Goal: Check status

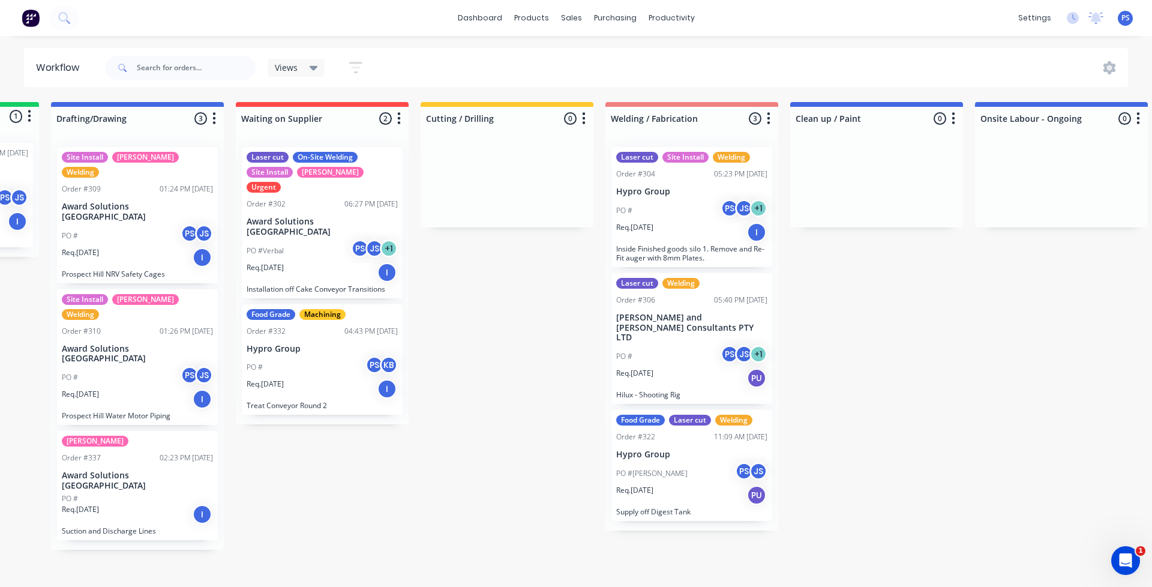
scroll to position [0, 113]
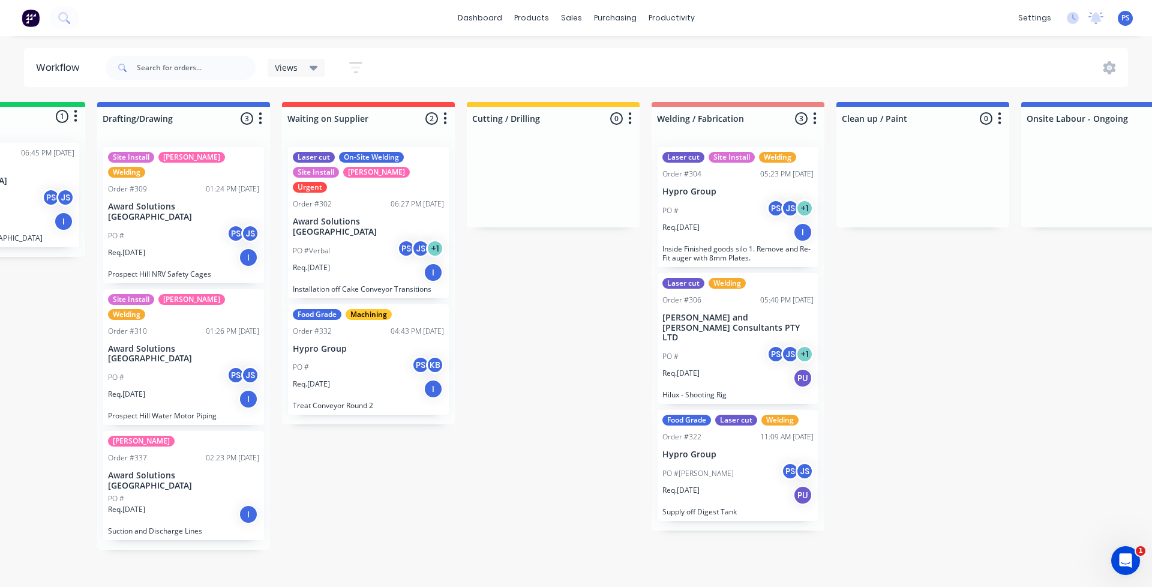
click at [388, 272] on div "Laser cut On-Site Welding Site Install SYD WTR Urgent Order #302 06:27 PM [DATE…" at bounding box center [368, 222] width 161 height 151
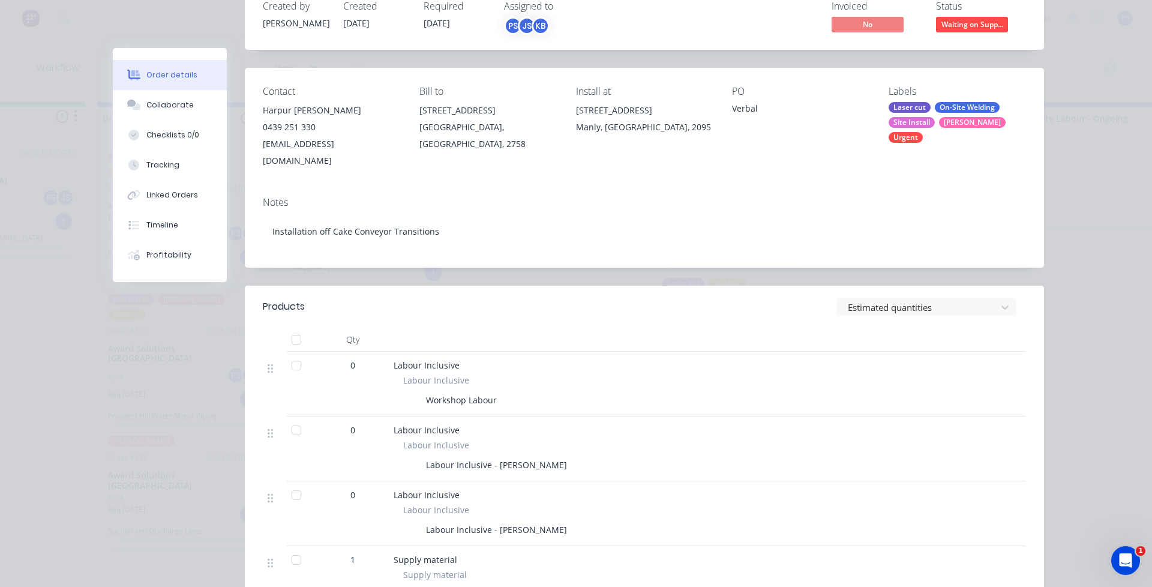
scroll to position [395, 0]
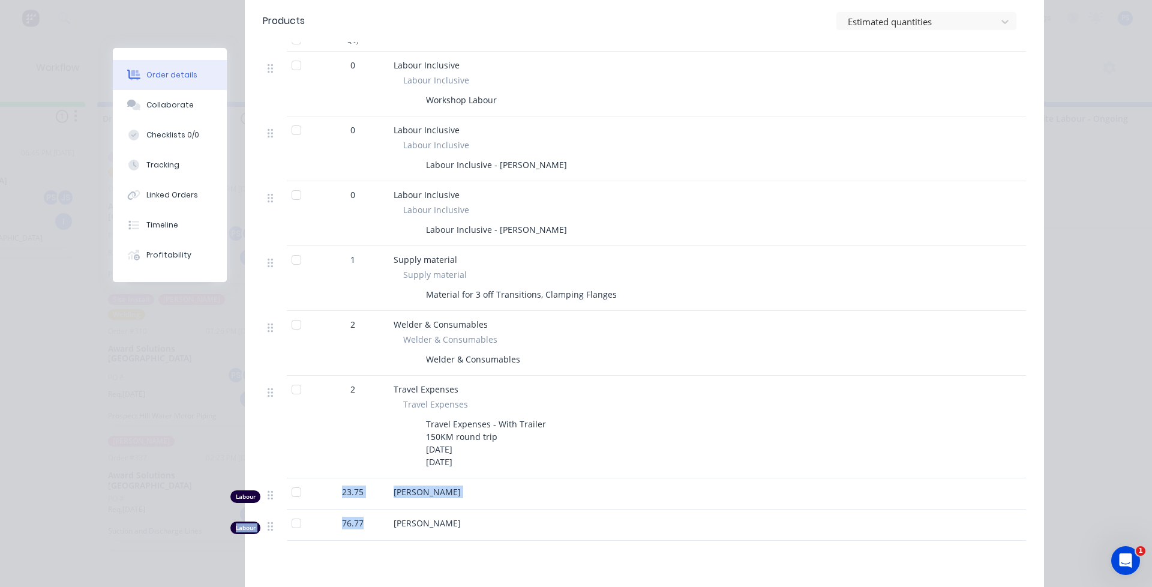
drag, startPoint x: 317, startPoint y: 476, endPoint x: 359, endPoint y: 503, distance: 49.9
click at [359, 503] on div "0 Labour Inclusive Labour Inclusive Workshop Labour 0 Labour Inclusive Labour I…" at bounding box center [644, 296] width 763 height 489
click at [359, 517] on span "76.77" at bounding box center [353, 523] width 22 height 13
drag, startPoint x: 343, startPoint y: 489, endPoint x: 337, endPoint y: 476, distance: 14.2
click at [337, 476] on div "0 Labour Inclusive Labour Inclusive Workshop Labour 0 Labour Inclusive Labour I…" at bounding box center [644, 296] width 763 height 489
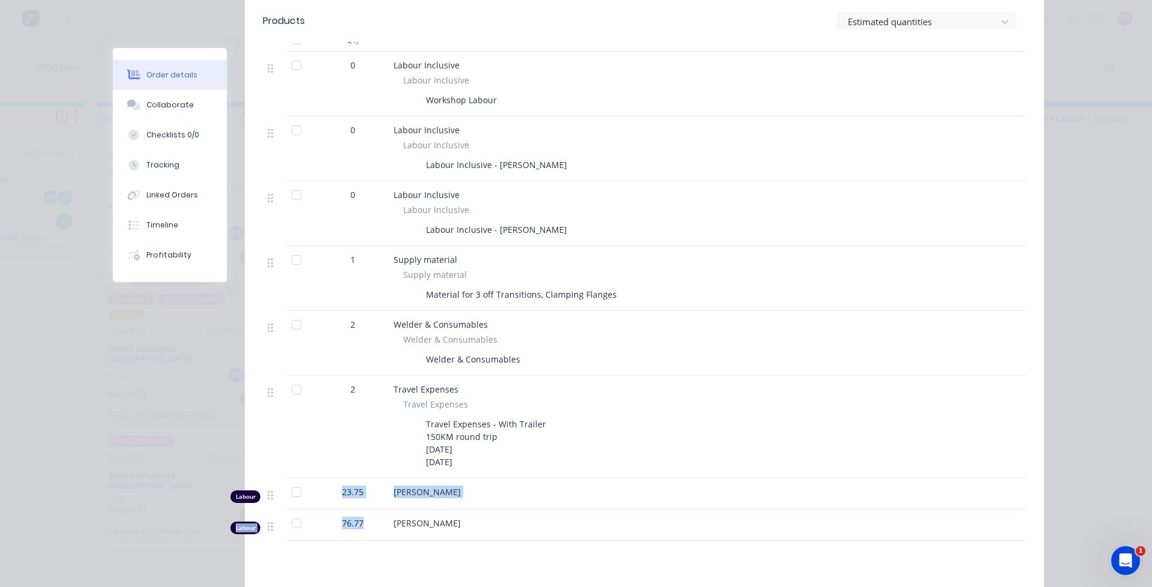
click at [337, 485] on div "23.75" at bounding box center [353, 491] width 62 height 13
drag, startPoint x: 337, startPoint y: 476, endPoint x: 352, endPoint y: 511, distance: 37.9
click at [352, 511] on div "0 Labour Inclusive Labour Inclusive Workshop Labour 0 Labour Inclusive Labour I…" at bounding box center [644, 296] width 763 height 489
click at [358, 517] on span "76.77" at bounding box center [353, 523] width 22 height 13
drag, startPoint x: 358, startPoint y: 511, endPoint x: 347, endPoint y: 510, distance: 11.5
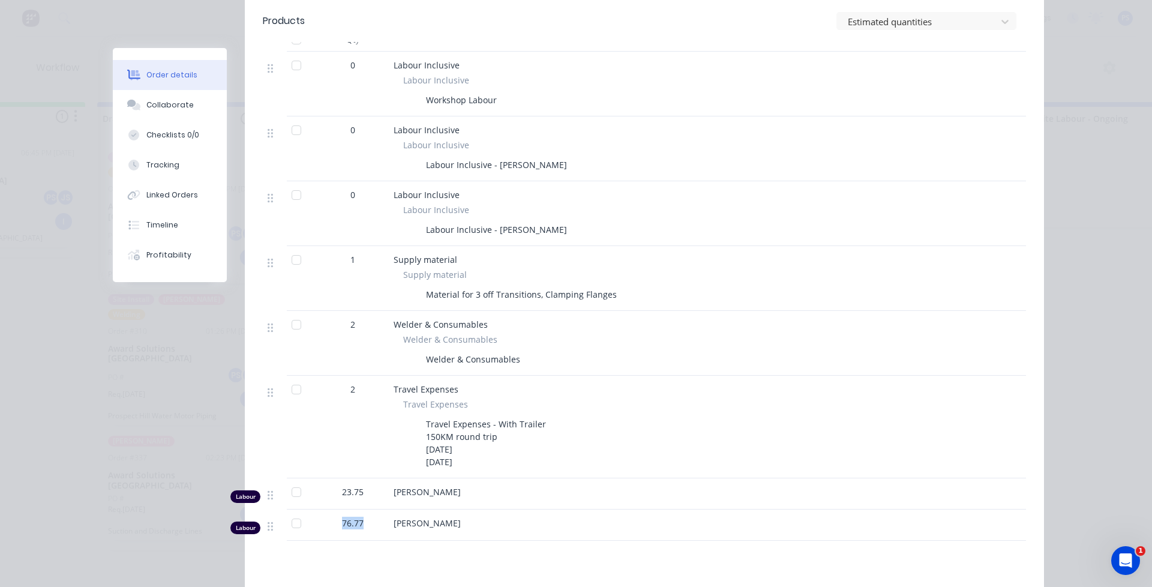
click at [347, 517] on span "76.77" at bounding box center [353, 523] width 22 height 13
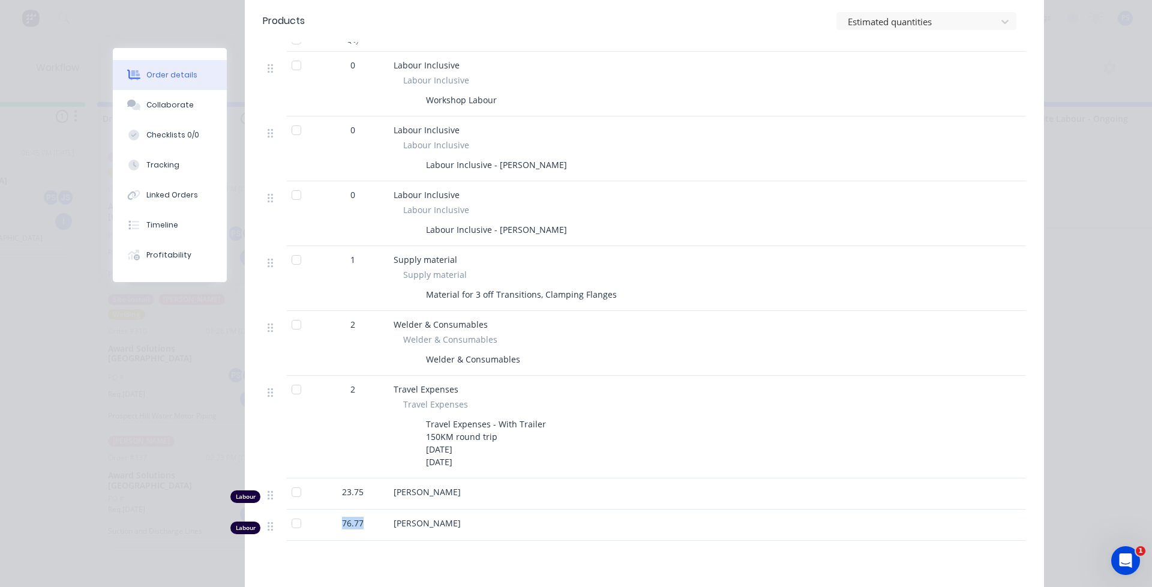
click at [347, 517] on span "76.77" at bounding box center [353, 523] width 22 height 13
click at [68, 449] on div "Order details Collaborate Checklists 0/0 Tracking Linked Orders Timeline Profit…" at bounding box center [576, 293] width 1152 height 587
click at [101, 443] on div "Order details Collaborate Checklists 0/0 Tracking Linked Orders Timeline Profit…" at bounding box center [576, 203] width 960 height 1101
click at [166, 235] on button "Timeline" at bounding box center [170, 225] width 114 height 30
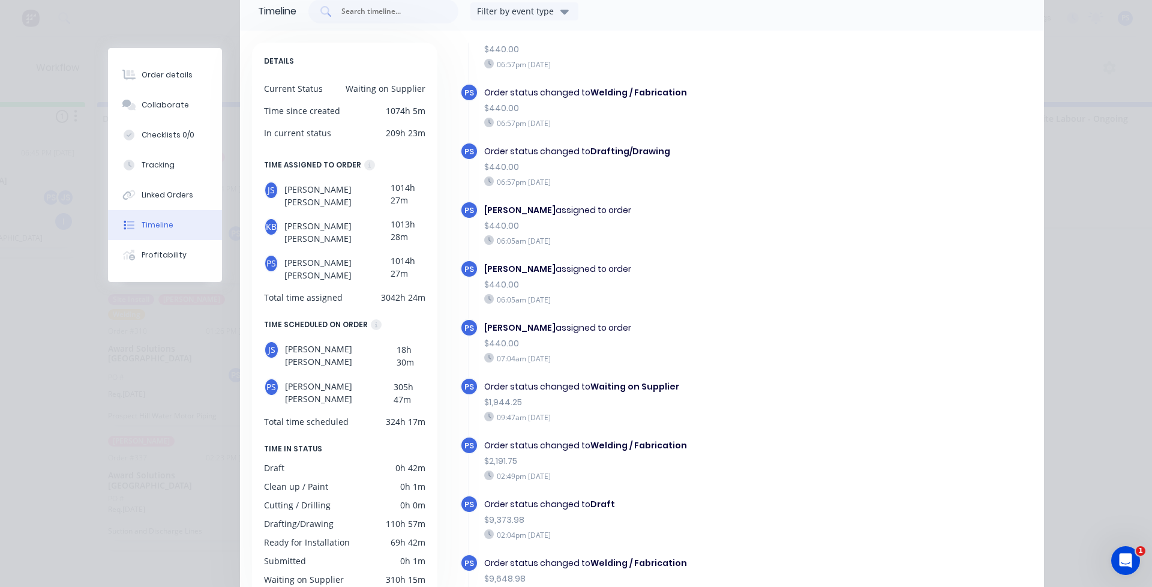
scroll to position [600, 0]
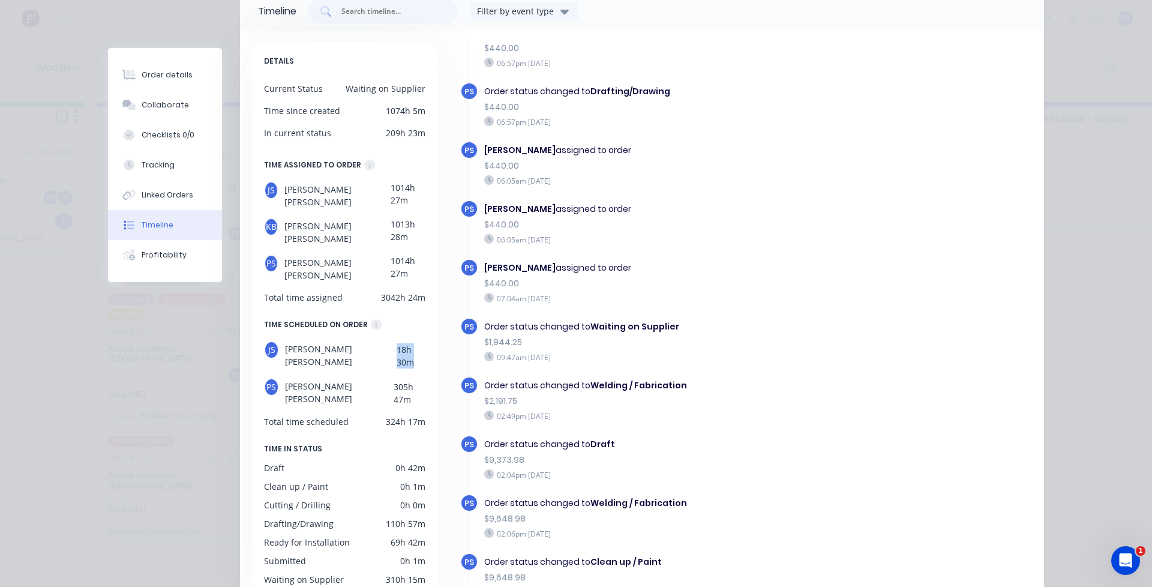
drag, startPoint x: 392, startPoint y: 325, endPoint x: 417, endPoint y: 327, distance: 24.7
click at [417, 341] on div "JS [PERSON_NAME] 18h 30m" at bounding box center [344, 355] width 161 height 28
click at [417, 341] on div "18h 30m" at bounding box center [411, 355] width 29 height 28
drag, startPoint x: 378, startPoint y: 217, endPoint x: 409, endPoint y: 217, distance: 30.6
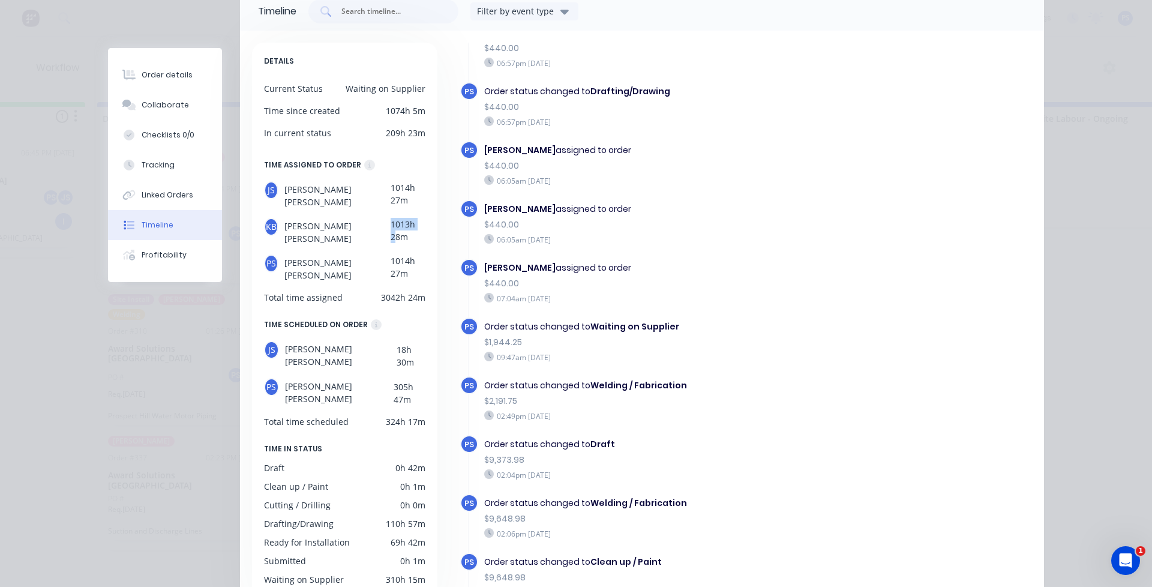
click at [409, 218] on div "1013h 28m" at bounding box center [408, 231] width 35 height 27
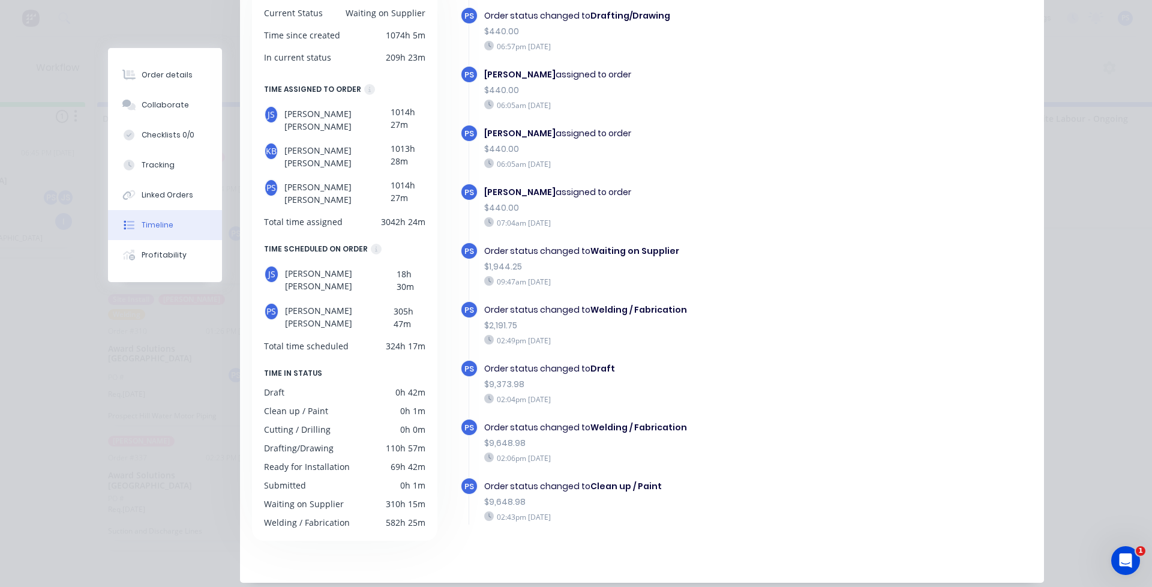
scroll to position [167, 0]
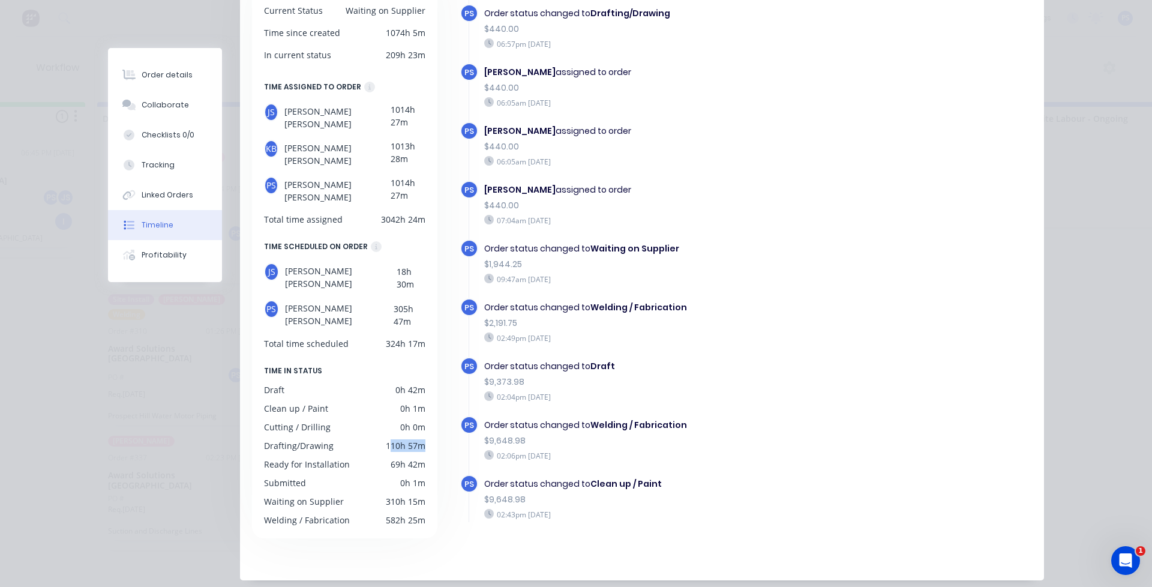
drag, startPoint x: 385, startPoint y: 402, endPoint x: 424, endPoint y: 401, distance: 38.4
click at [424, 401] on div "DETAILS Current Status Waiting on Supplier Time since created 1074h 5m In curre…" at bounding box center [344, 252] width 185 height 574
drag, startPoint x: 421, startPoint y: 412, endPoint x: 386, endPoint y: 423, distance: 36.4
click at [386, 423] on div "DETAILS Current Status Waiting on Supplier Time since created 1074h 5m In curre…" at bounding box center [344, 252] width 185 height 574
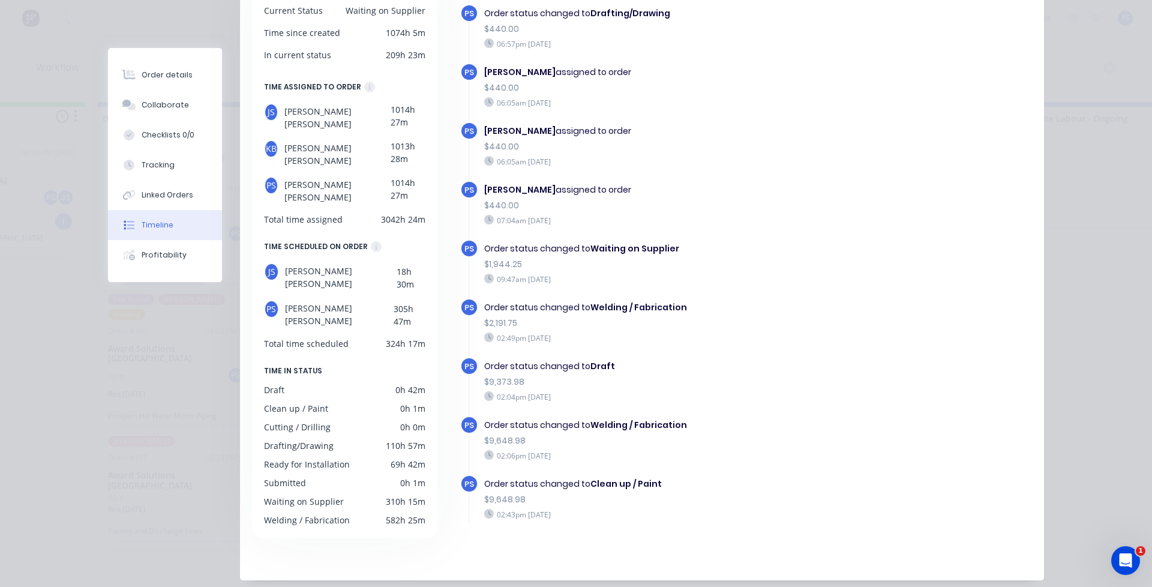
click at [386, 495] on div "310h 15m" at bounding box center [406, 501] width 40 height 13
drag, startPoint x: 383, startPoint y: 461, endPoint x: 413, endPoint y: 475, distance: 33.6
click at [413, 475] on div "DETAILS Current Status Waiting on Supplier Time since created 1074h 5m In curre…" at bounding box center [344, 252] width 185 height 574
click at [425, 476] on div "DETAILS Current Status Waiting on Supplier Time since created 1074h 5m In curre…" at bounding box center [344, 252] width 185 height 574
drag, startPoint x: 425, startPoint y: 476, endPoint x: 377, endPoint y: 476, distance: 48.0
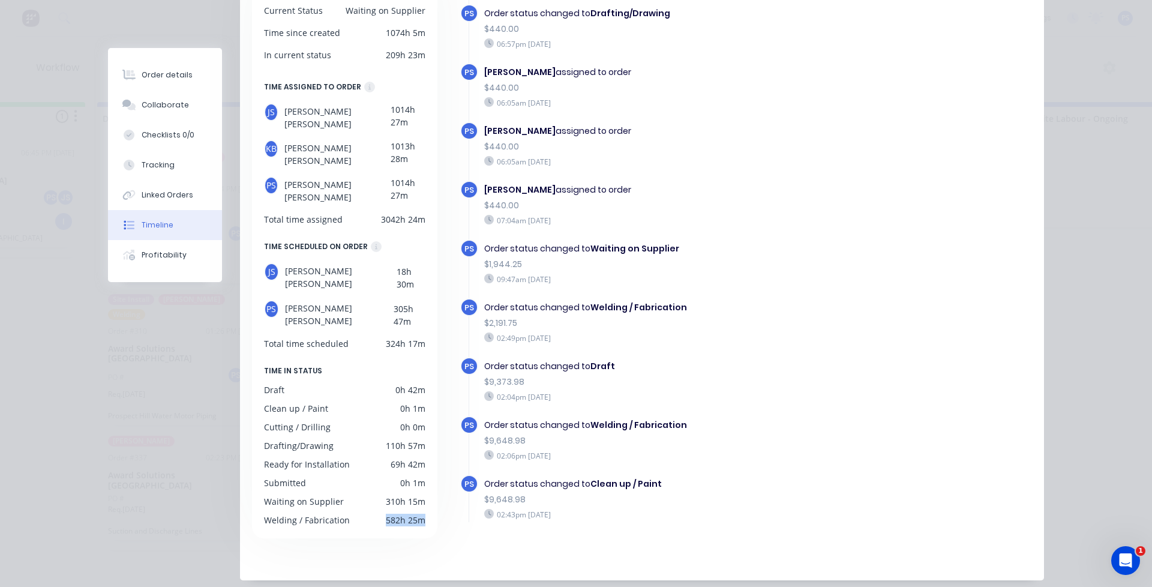
click at [377, 476] on div "DETAILS Current Status Waiting on Supplier Time since created 1074h 5m In curre…" at bounding box center [344, 252] width 185 height 574
click at [377, 514] on div "Welding / Fabrication 582h 25m" at bounding box center [344, 520] width 161 height 13
click at [175, 168] on button "Tracking" at bounding box center [165, 165] width 114 height 30
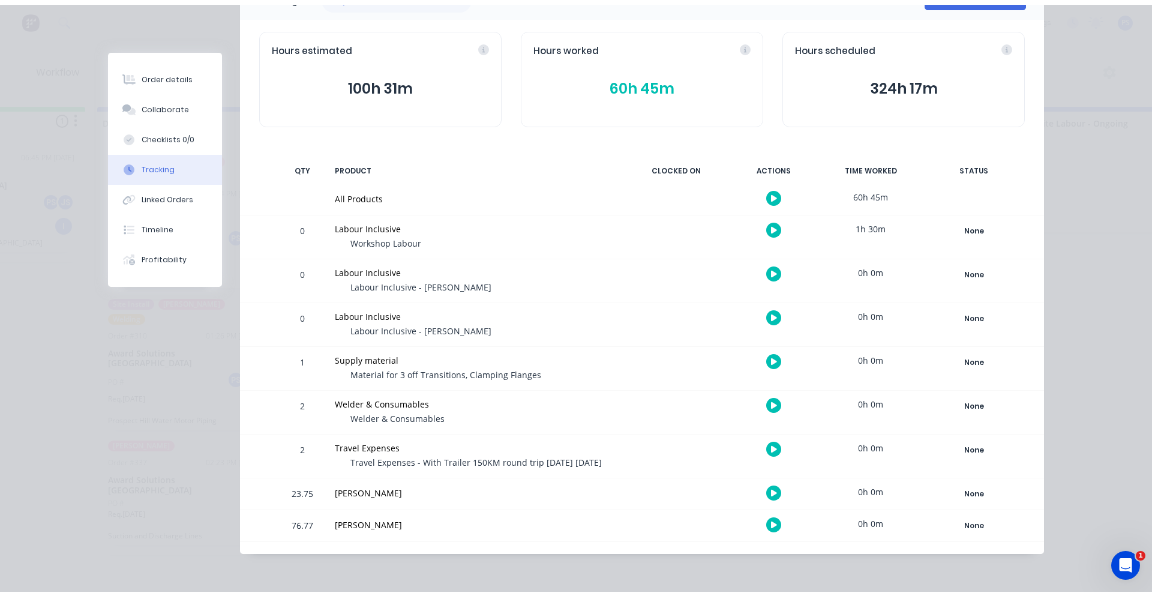
scroll to position [45, 0]
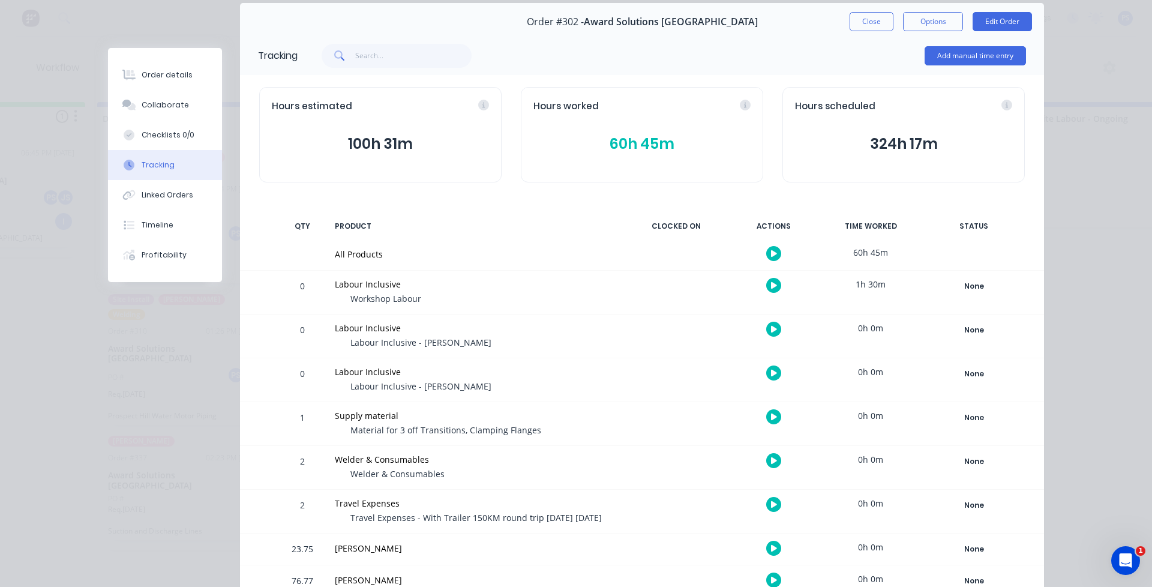
drag, startPoint x: 632, startPoint y: 135, endPoint x: 650, endPoint y: 134, distance: 18.0
click at [650, 134] on button "60h 45m" at bounding box center [641, 144] width 217 height 23
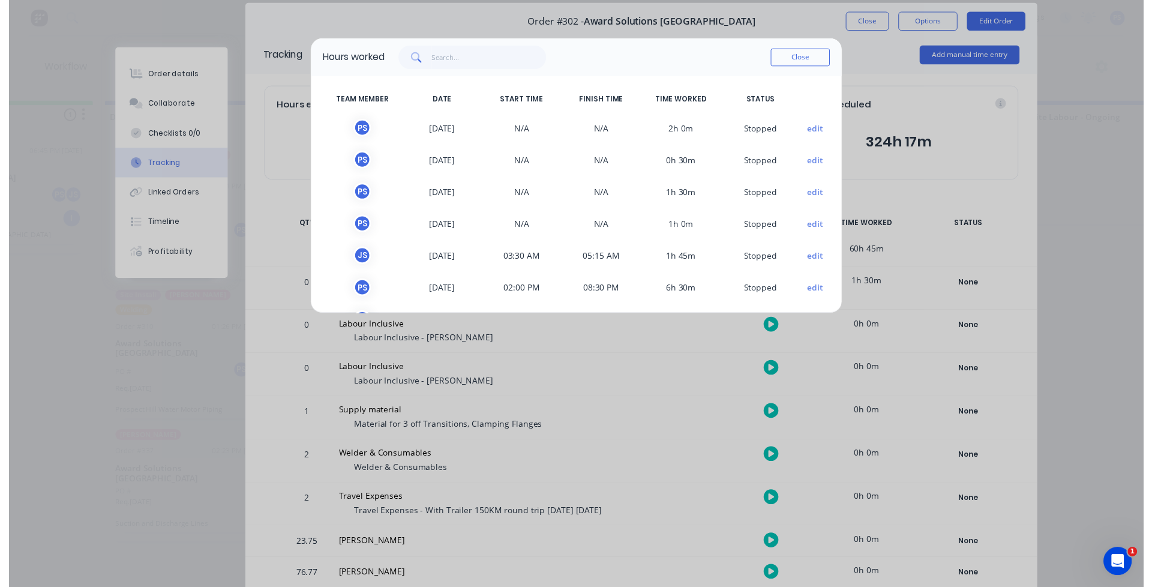
scroll to position [0, 0]
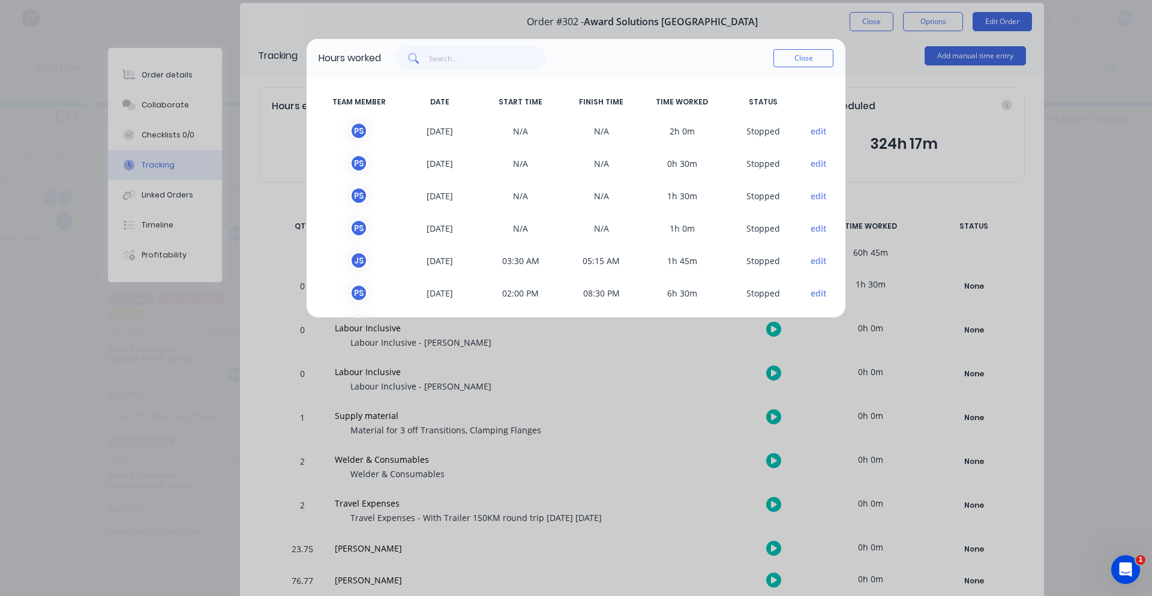
click at [341, 314] on div "J S [DATE] 06:45 AM 05:15 PM 10h 30m S topped edit" at bounding box center [576, 325] width 515 height 32
click at [319, 32] on div "Hours worked Close TEAM MEMBER DATE START TIME FINISH TIME TIME WORKED STATUS P…" at bounding box center [576, 298] width 1152 height 596
click at [790, 52] on button "Close" at bounding box center [803, 58] width 60 height 18
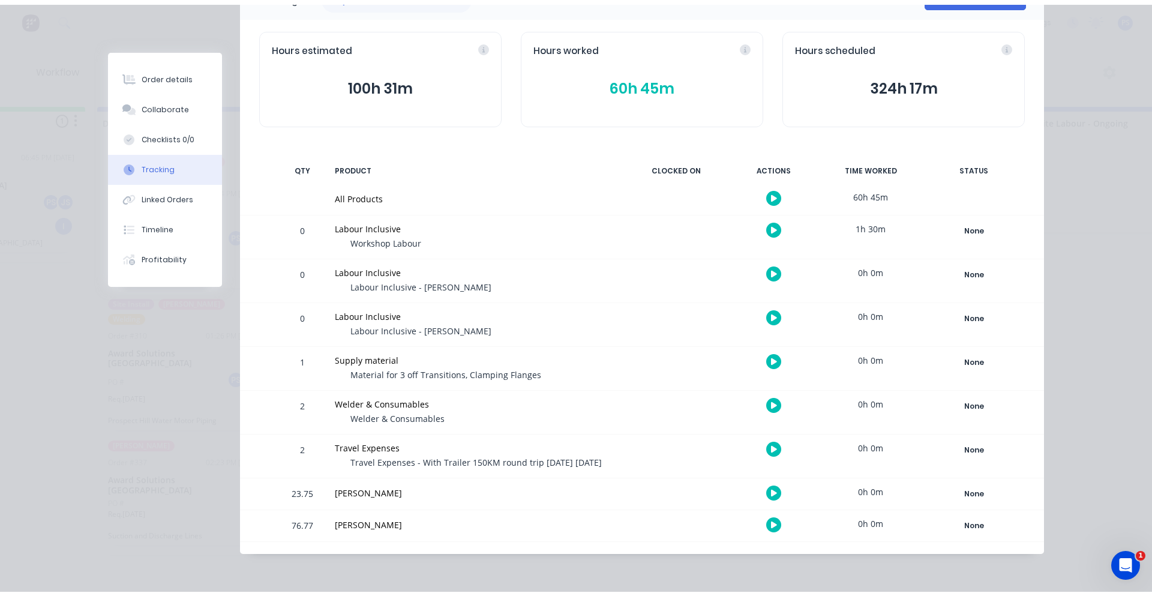
scroll to position [45, 0]
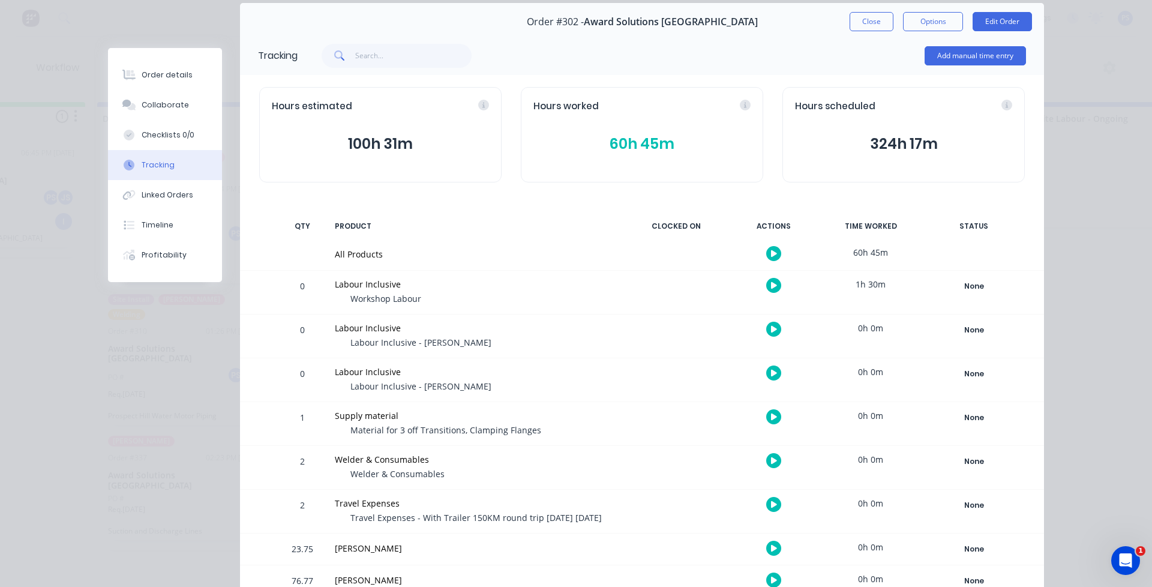
click at [636, 148] on button "60h 45m" at bounding box center [641, 144] width 217 height 23
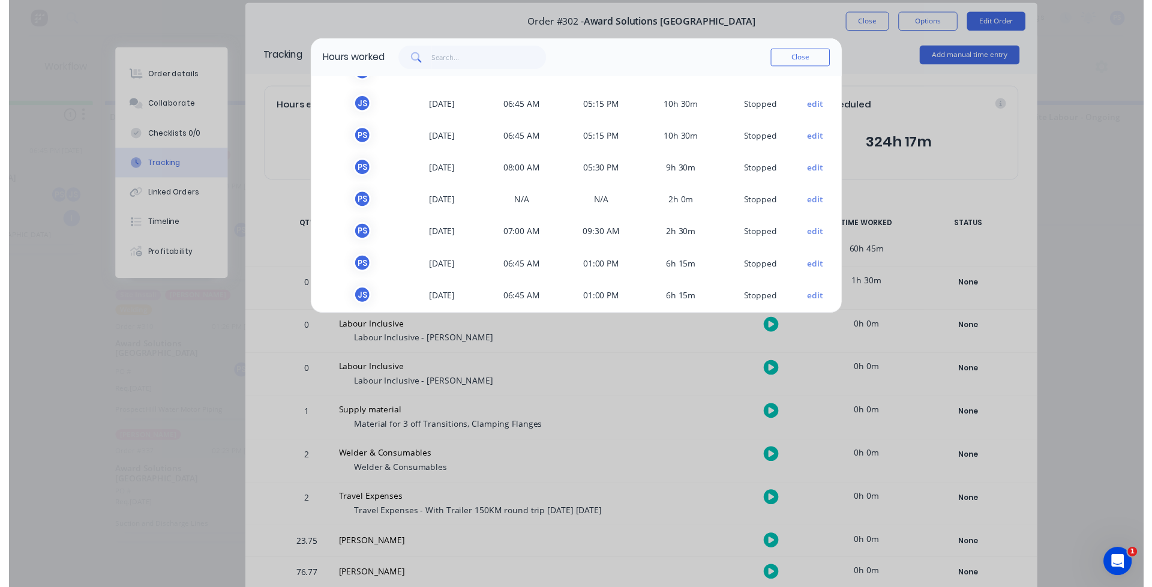
scroll to position [230, 0]
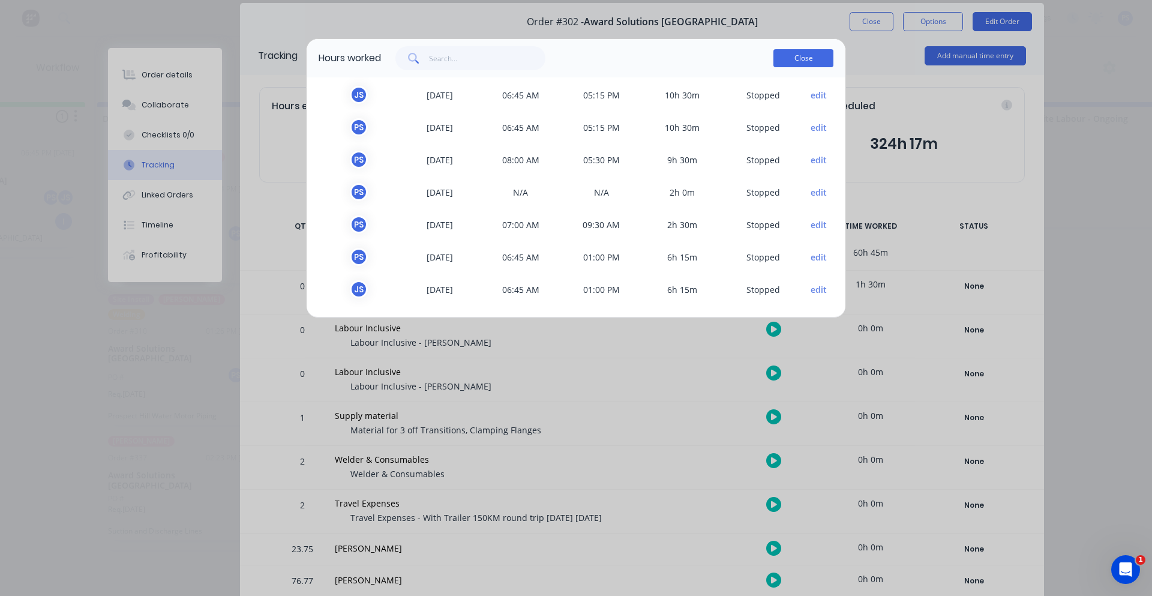
drag, startPoint x: 805, startPoint y: 45, endPoint x: 805, endPoint y: 54, distance: 9.0
click at [805, 47] on div "Hours worked Close" at bounding box center [576, 58] width 539 height 38
click at [805, 56] on button "Close" at bounding box center [803, 58] width 60 height 18
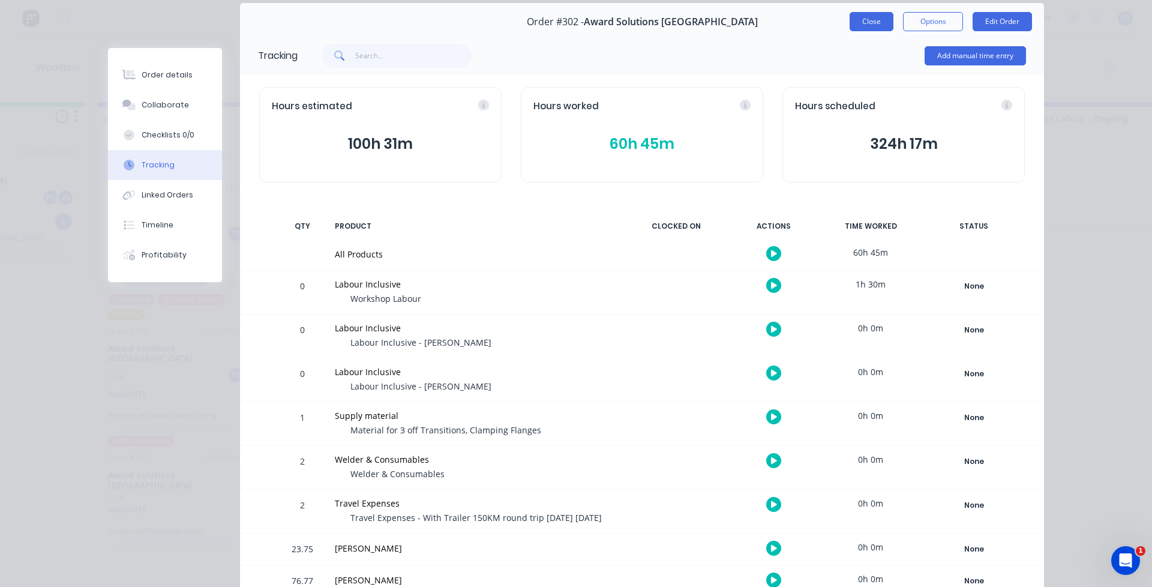
click at [850, 25] on button "Close" at bounding box center [872, 21] width 44 height 19
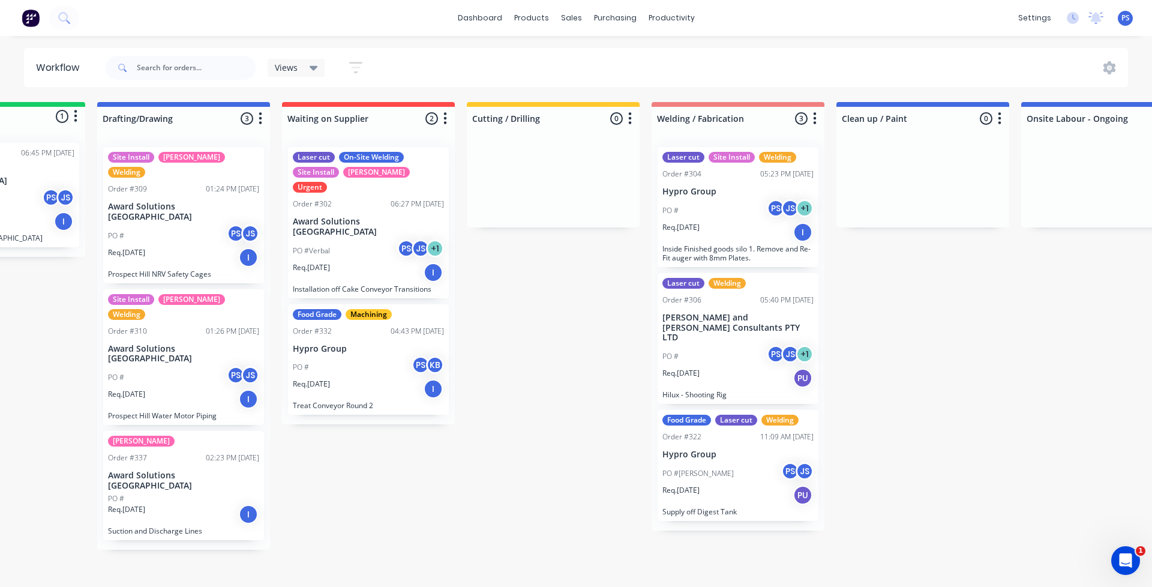
click at [27, 18] on img at bounding box center [31, 18] width 18 height 18
